Goal: Navigation & Orientation: Find specific page/section

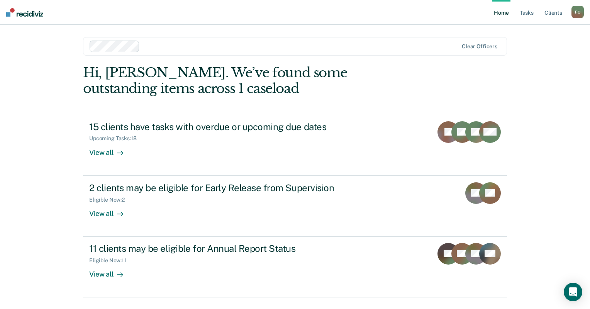
click at [463, 100] on div "Hi, [PERSON_NAME]. We’ve found some outstanding items across 1 caseload 15 clie…" at bounding box center [295, 181] width 424 height 233
